Goal: Find specific page/section: Locate a particular part of the current website

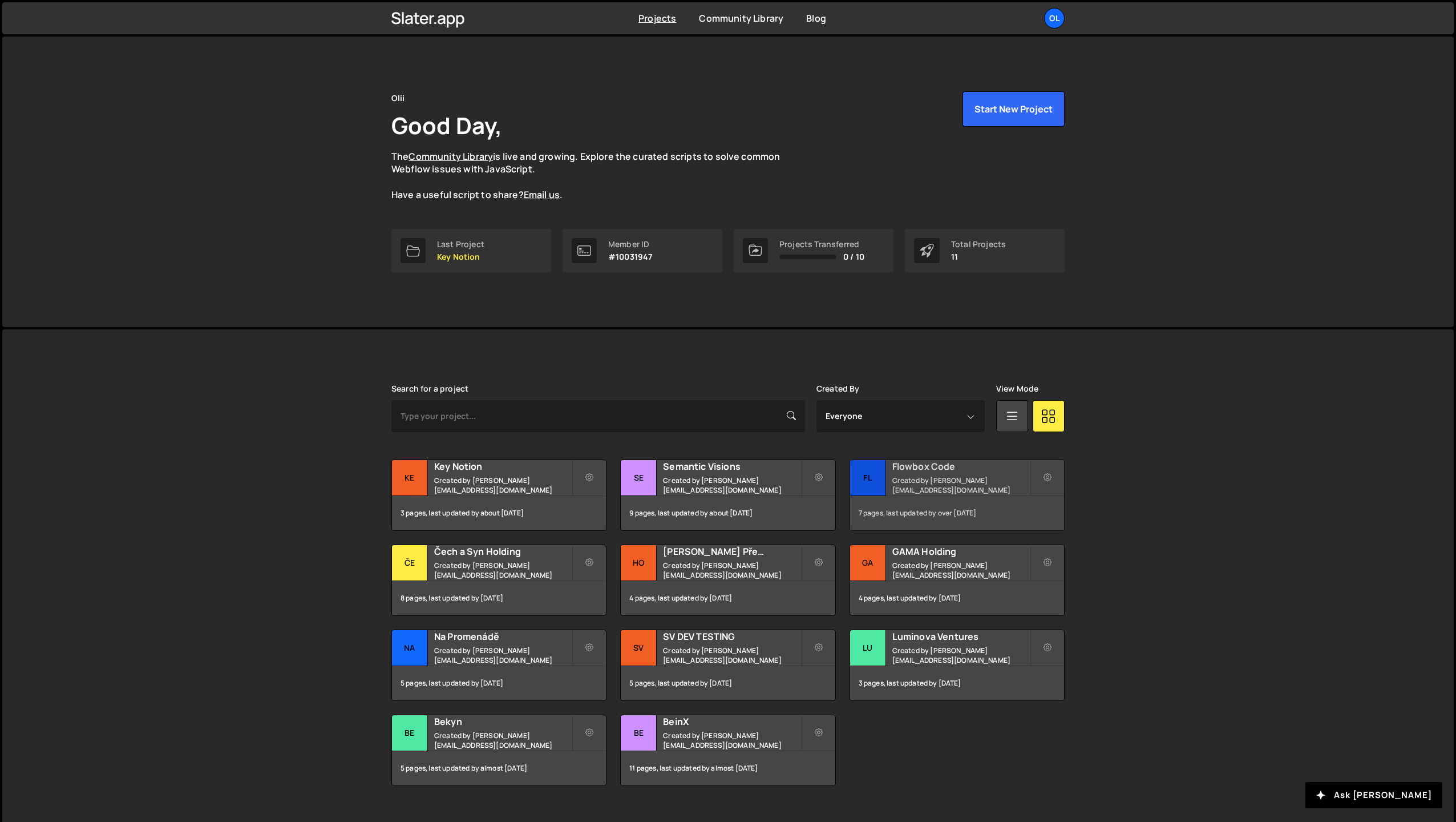
click at [946, 507] on div "7 pages, last updated by over [DATE]" at bounding box center [957, 513] width 214 height 34
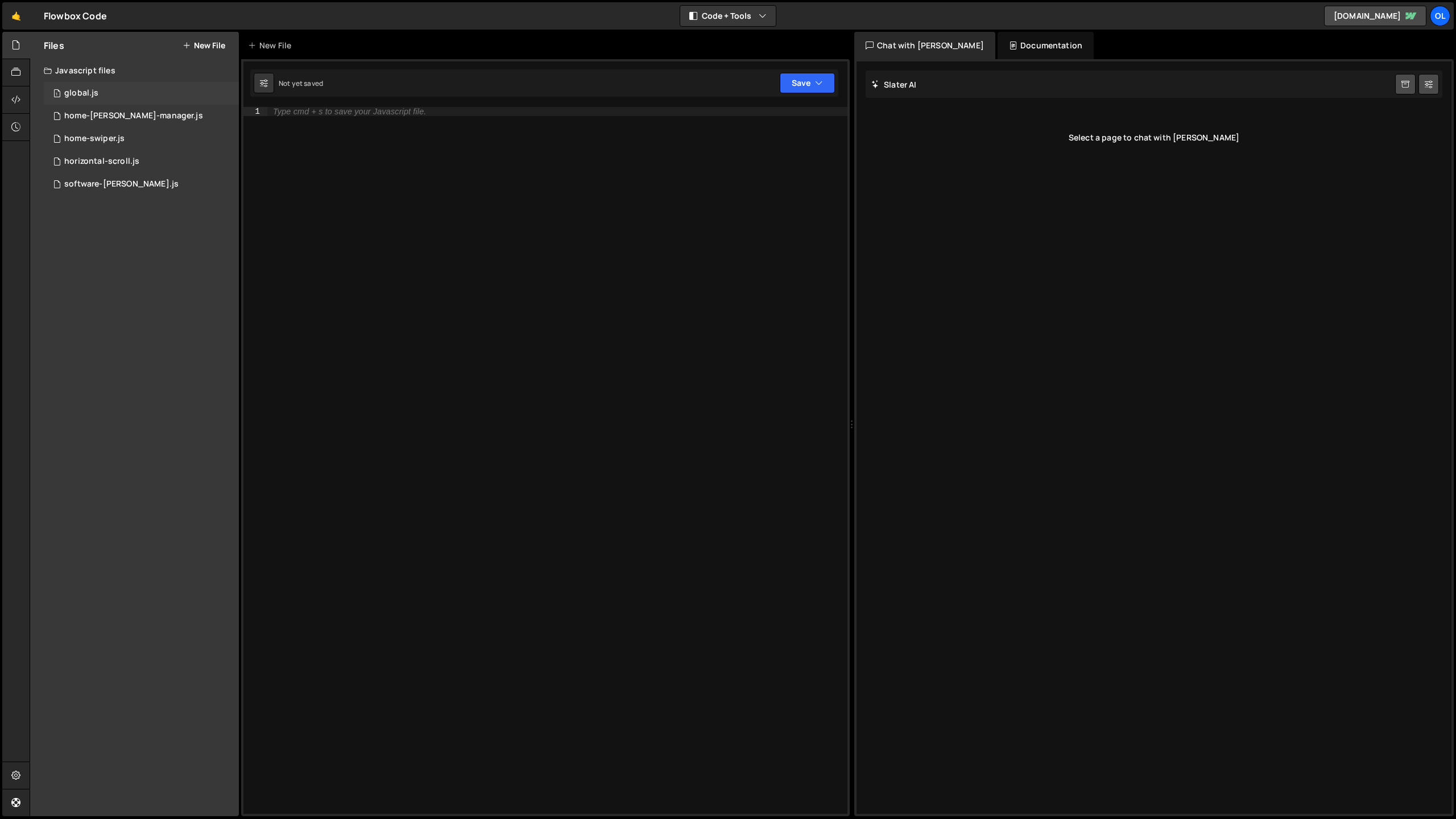
click at [122, 98] on div "1 global.js 0" at bounding box center [141, 93] width 195 height 23
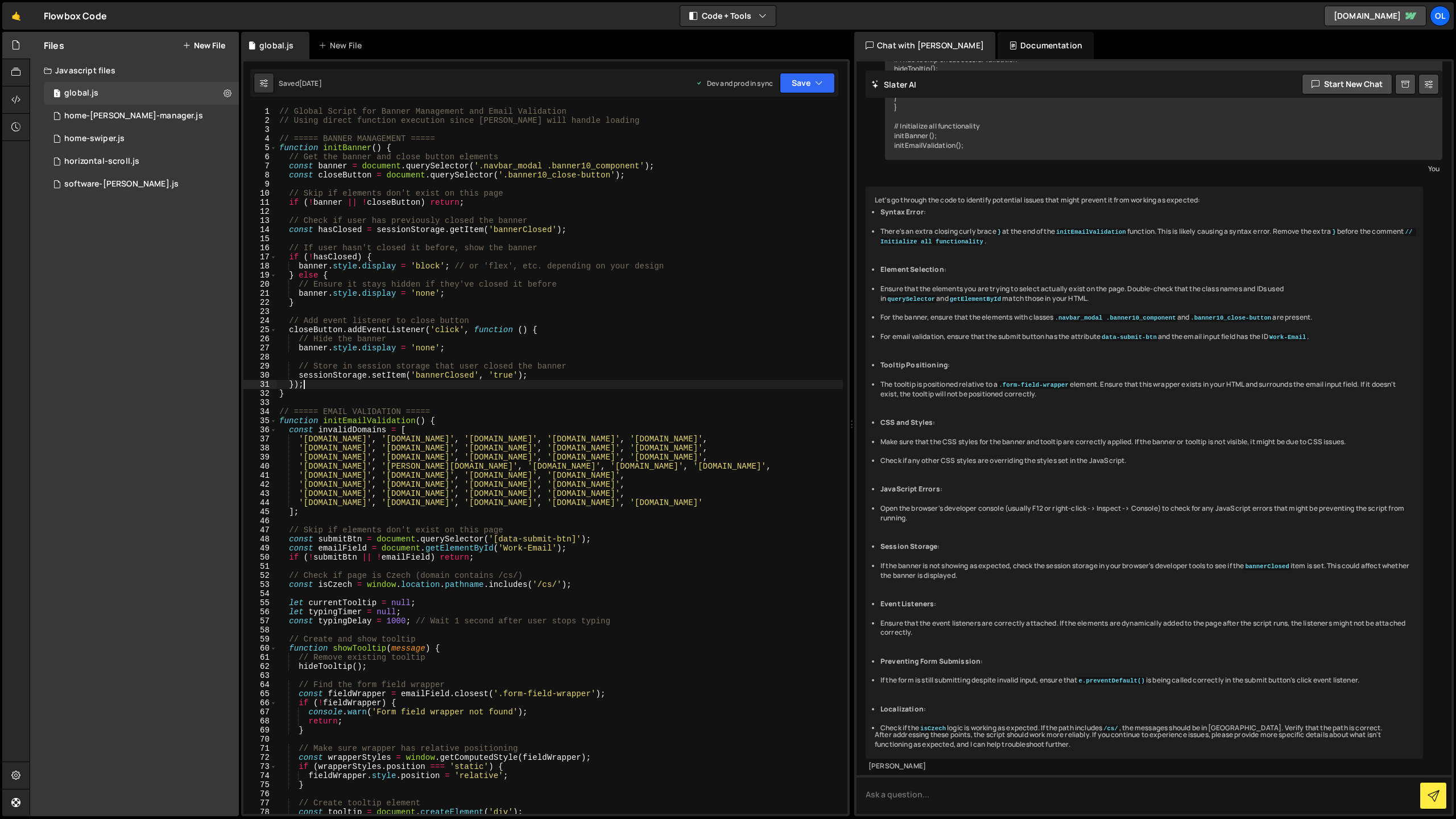
click at [549, 386] on div "// Global Script for Banner Management and Email Validation // Using direct fun…" at bounding box center [560, 470] width 566 height 725
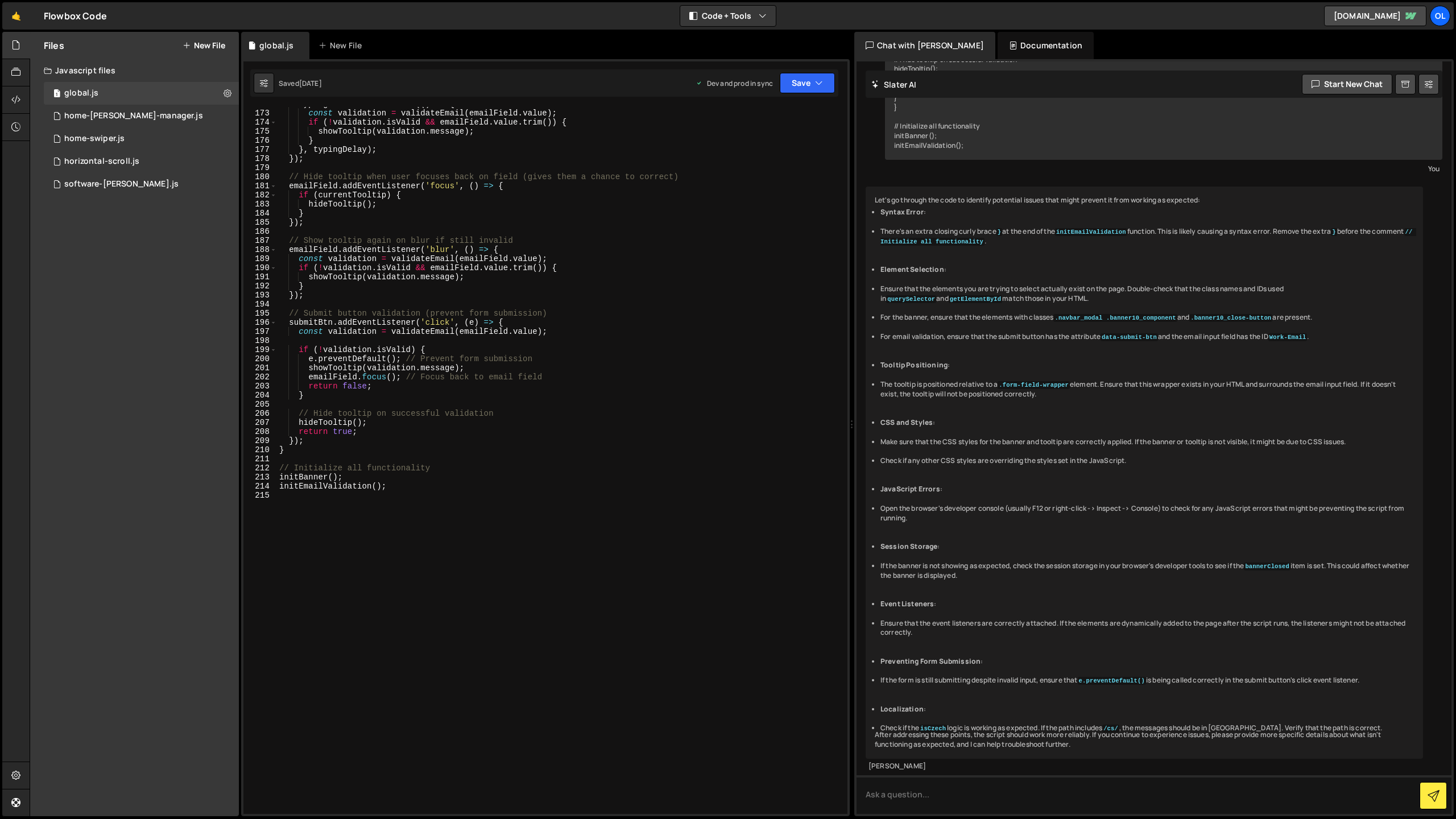
scroll to position [1598, 0]
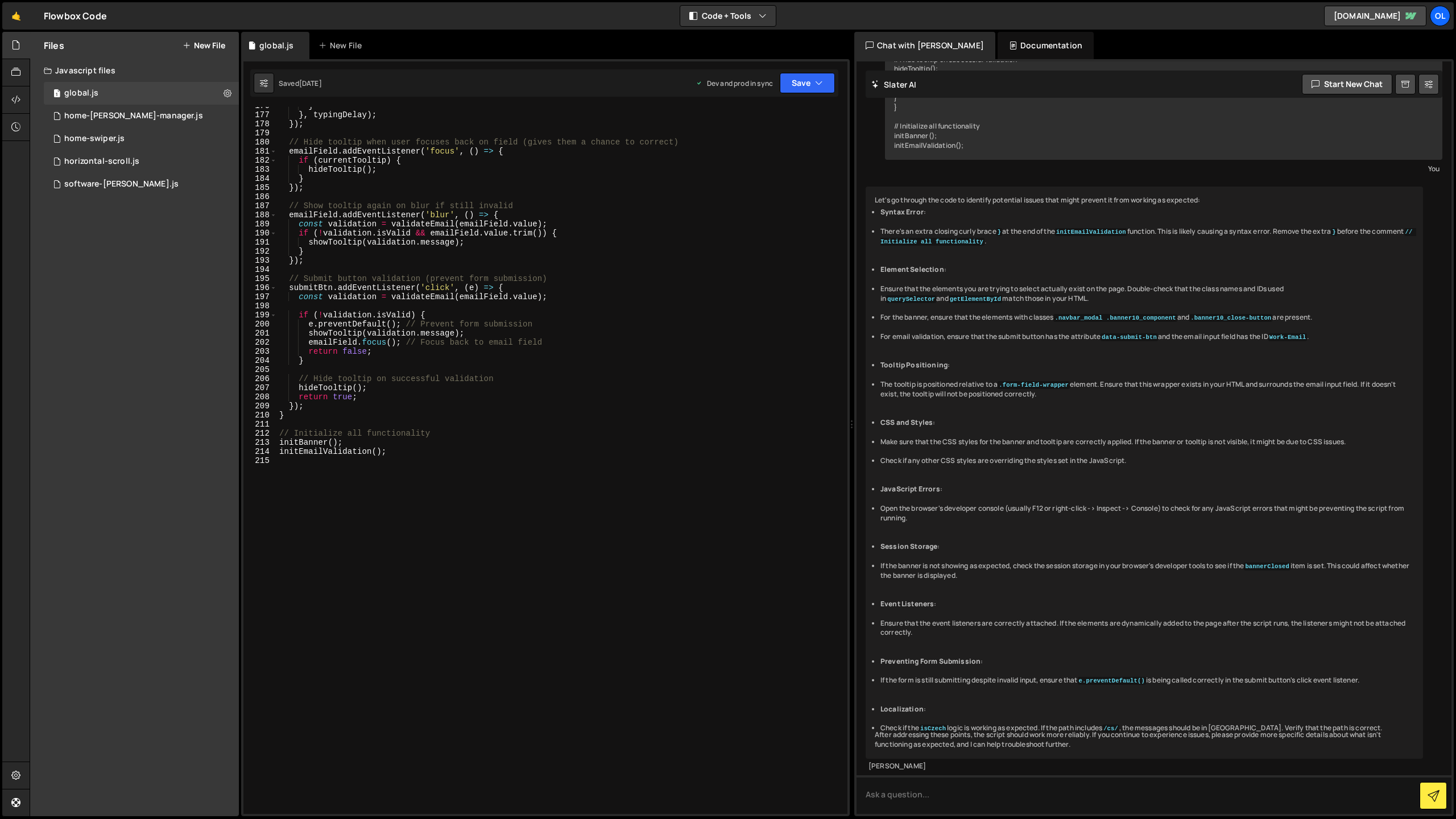
click at [539, 448] on div "} } , typingDelay ) ; }) ; // Hide tooltip when user focuses back on field (giv…" at bounding box center [560, 464] width 566 height 725
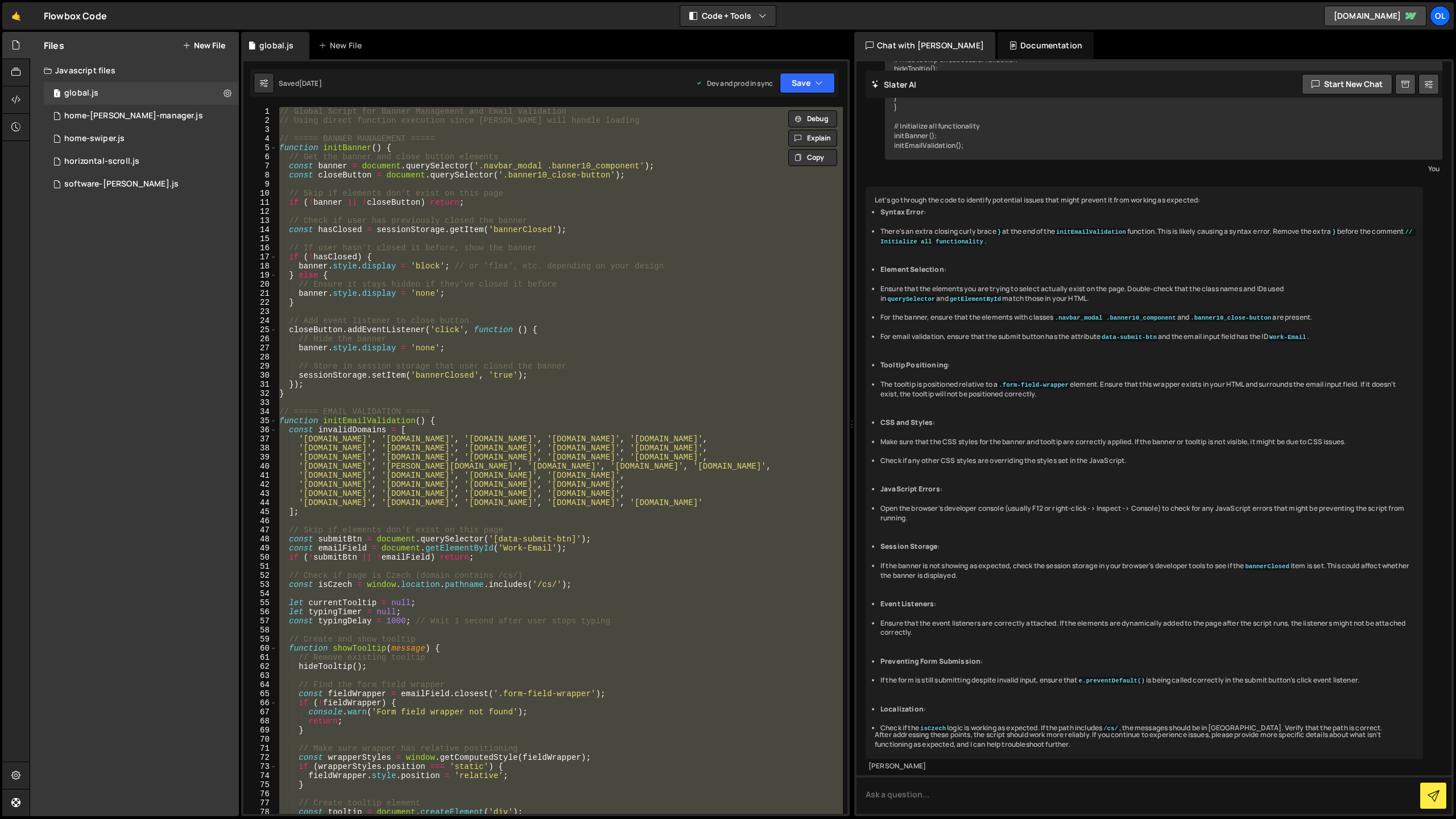
scroll to position [0, 0]
click at [554, 724] on div "// Global Script for Banner Management and Email Validation // Using direct fun…" at bounding box center [560, 460] width 566 height 707
type textarea "return;"
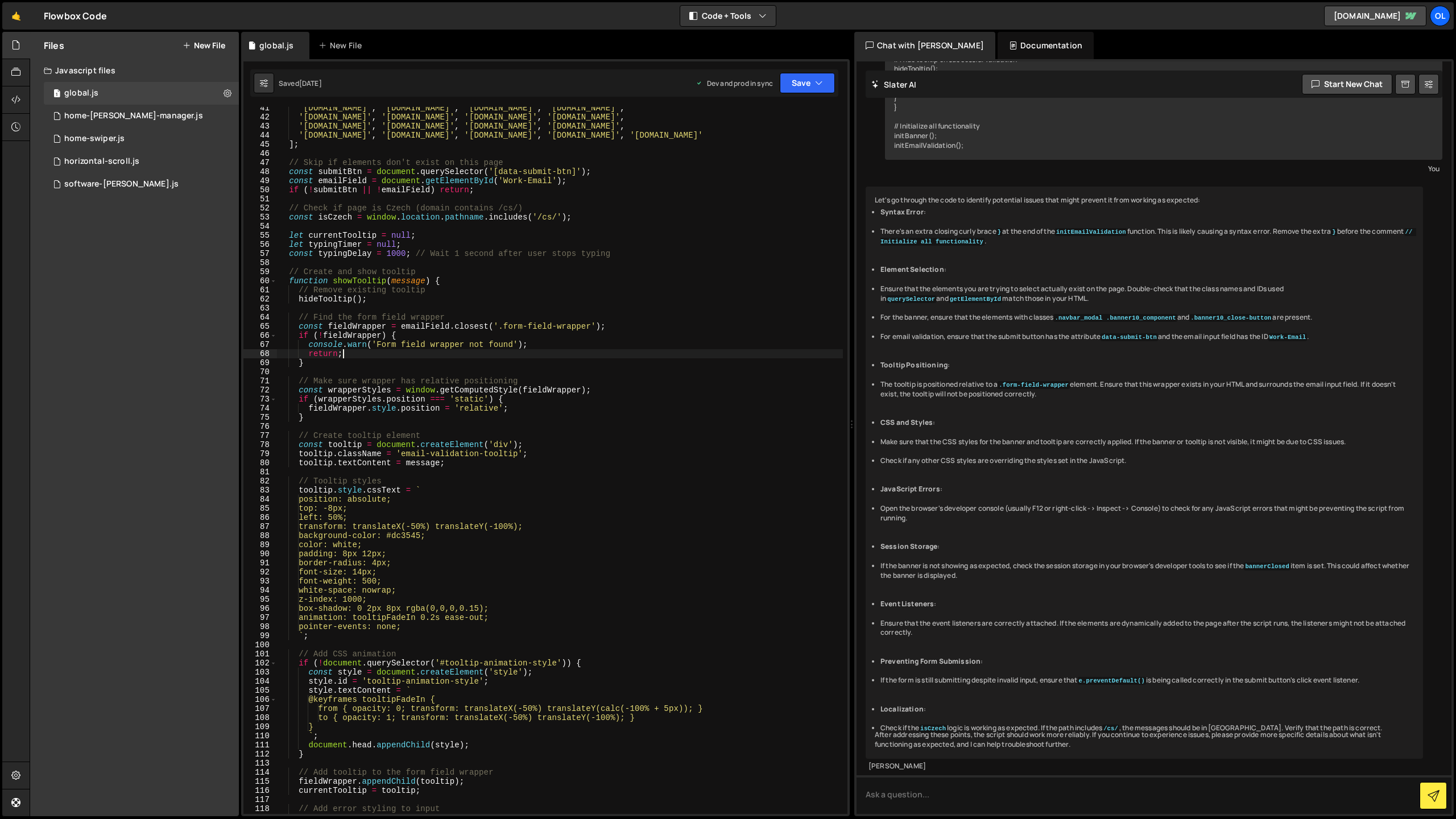
scroll to position [367, 0]
